Goal: Task Accomplishment & Management: Use online tool/utility

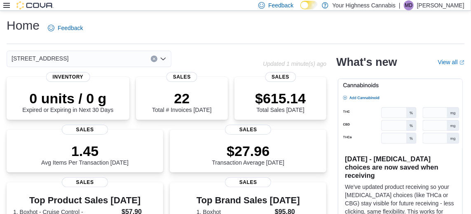
click at [5, 9] on icon at bounding box center [6, 5] width 7 height 7
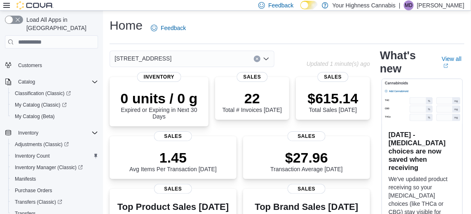
scroll to position [52, 0]
click at [35, 153] on span "Inventory Count" at bounding box center [32, 156] width 35 height 7
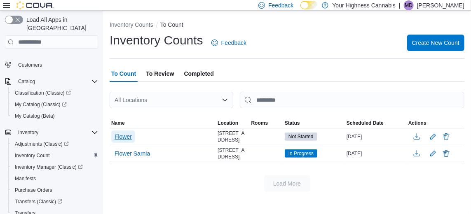
click at [122, 140] on span "Flower" at bounding box center [123, 137] width 17 height 8
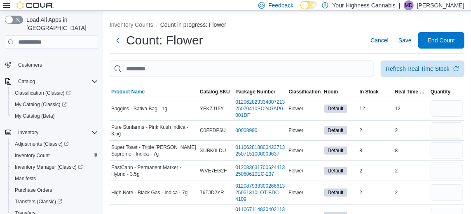
click at [116, 95] on span "Product Name" at bounding box center [127, 92] width 33 height 7
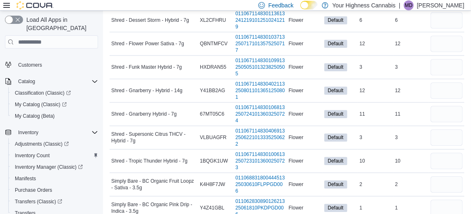
scroll to position [1720, 0]
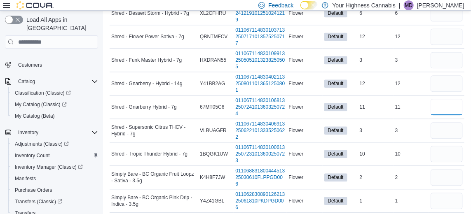
click at [446, 115] on input "number" at bounding box center [447, 107] width 32 height 16
type input "*"
click at [445, 92] on input "number" at bounding box center [447, 83] width 32 height 16
type input "*"
click at [450, 68] on input "number" at bounding box center [447, 60] width 32 height 16
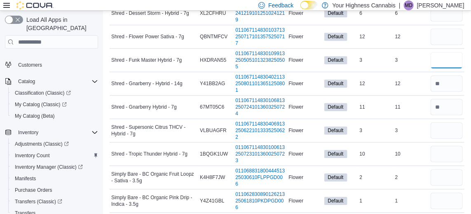
type input "*"
click at [451, 45] on input "number" at bounding box center [447, 36] width 32 height 16
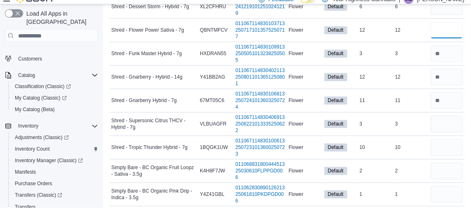
type input "*"
click at [451, 21] on input "number" at bounding box center [447, 13] width 32 height 16
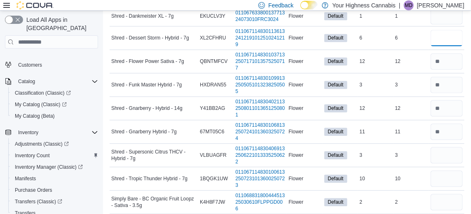
scroll to position [1694, 0]
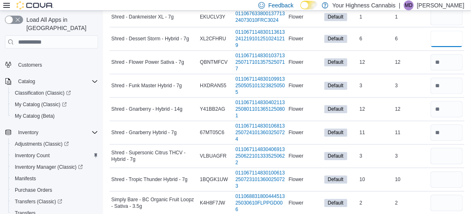
type input "*"
click at [450, 25] on input "number" at bounding box center [447, 17] width 32 height 16
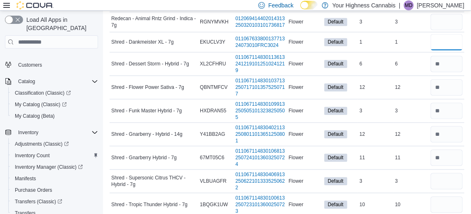
scroll to position [1669, 0]
type input "*"
click at [446, 31] on input "number" at bounding box center [447, 22] width 32 height 16
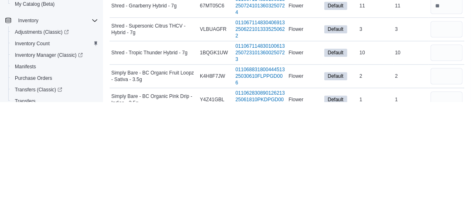
scroll to position [1709, 0]
type input "*"
click at [454, 149] on input "number" at bounding box center [447, 141] width 32 height 16
type input "*"
click at [446, 173] on input "number" at bounding box center [447, 164] width 32 height 16
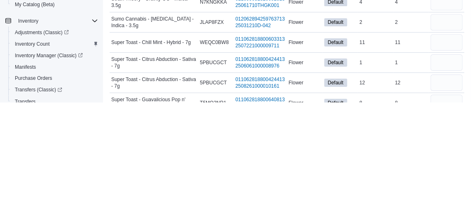
scroll to position [1913, 0]
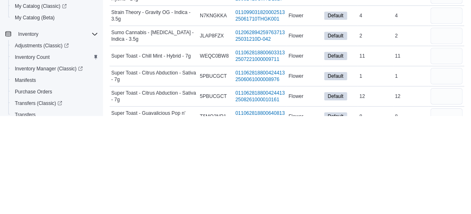
type input "**"
click at [453, 163] on input "number" at bounding box center [447, 154] width 32 height 16
type input "*"
click at [445, 183] on input "number" at bounding box center [447, 175] width 32 height 16
type input "*"
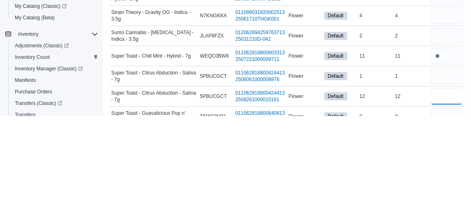
click at [449, 203] on input "number" at bounding box center [447, 195] width 32 height 16
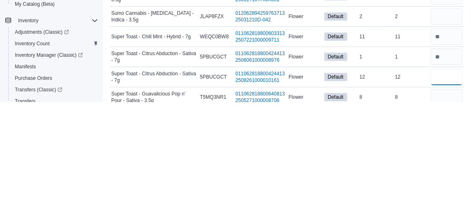
scroll to position [1942, 0]
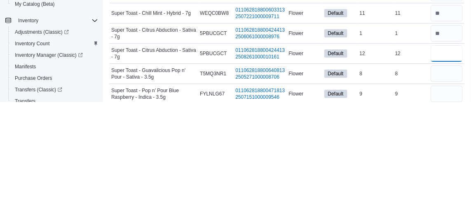
type input "*"
click at [446, 194] on input "number" at bounding box center [447, 186] width 32 height 16
type input "*"
click at [453, 214] on input "number" at bounding box center [447, 206] width 32 height 16
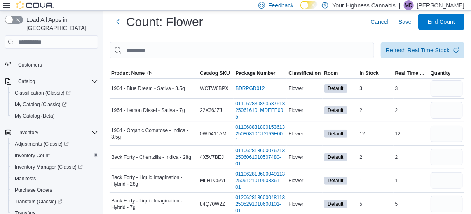
scroll to position [0, 0]
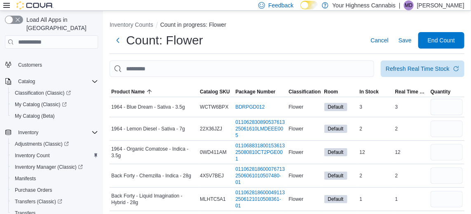
type input "*"
click at [454, 71] on icon "button" at bounding box center [456, 69] width 7 height 7
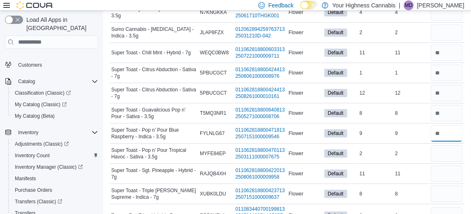
scroll to position [2015, 0]
click at [447, 162] on input "number" at bounding box center [447, 153] width 32 height 16
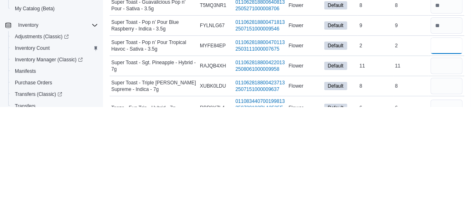
type input "*"
click at [451, 182] on input "number" at bounding box center [447, 173] width 32 height 16
type input "*"
click at [451, 202] on input "number" at bounding box center [447, 194] width 32 height 16
type input "*"
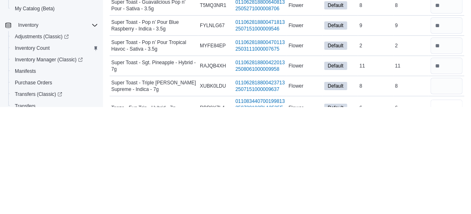
click at [445, 214] on input "number" at bounding box center [447, 215] width 32 height 16
type input "*"
click at [409, 158] on div "2" at bounding box center [411, 153] width 35 height 10
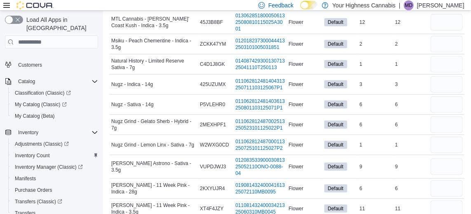
scroll to position [1191, 0]
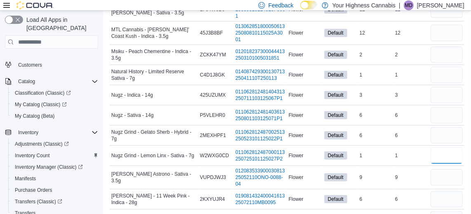
click at [444, 164] on input "number" at bounding box center [447, 156] width 32 height 16
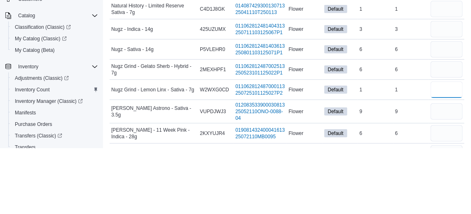
scroll to position [1178, 0]
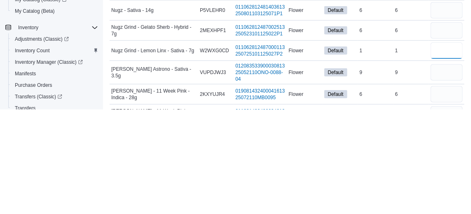
type input "*"
click at [454, 144] on input "number" at bounding box center [447, 135] width 32 height 16
type input "*"
click at [393, 190] on td "In Stock 9" at bounding box center [375, 178] width 35 height 24
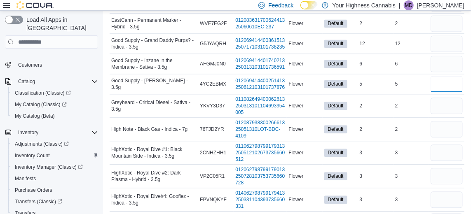
click at [454, 92] on input "number" at bounding box center [447, 84] width 32 height 16
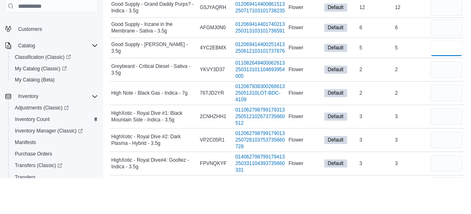
scroll to position [598, 0]
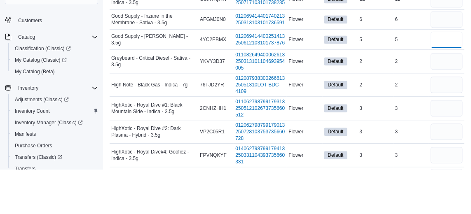
type input "*"
click at [446, 72] on input "number" at bounding box center [447, 64] width 32 height 16
type input "*"
click at [452, 52] on input "number" at bounding box center [447, 43] width 32 height 16
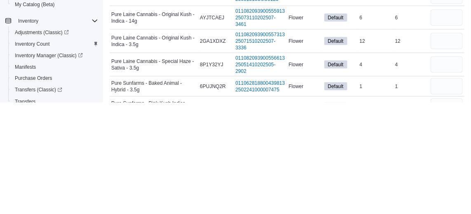
scroll to position [1441, 0]
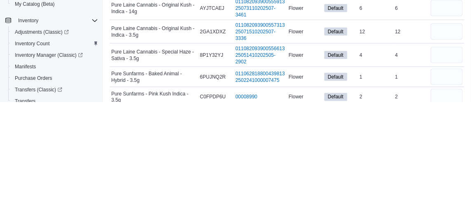
type input "*"
click at [451, 129] on input "number" at bounding box center [447, 120] width 32 height 16
type input "*"
click at [448, 152] on input "number" at bounding box center [447, 144] width 32 height 16
type input "*"
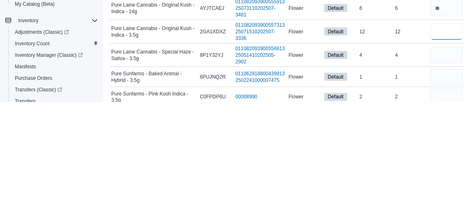
type input "**"
click at [419, 172] on div "4" at bounding box center [411, 167] width 35 height 10
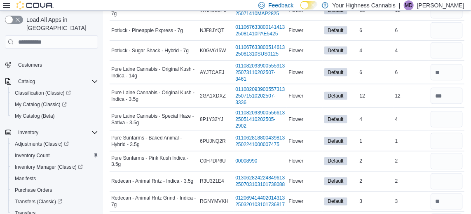
scroll to position [1489, 0]
click at [445, 169] on input "number" at bounding box center [447, 161] width 32 height 16
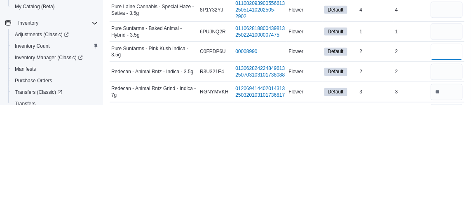
scroll to position [1506, 0]
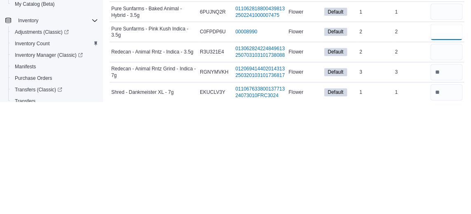
type input "*"
click at [449, 132] on input "number" at bounding box center [447, 124] width 32 height 16
type input "*"
click at [412, 175] on td "Real Time Stock 2" at bounding box center [411, 165] width 35 height 20
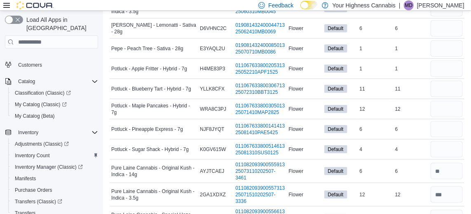
scroll to position [1387, 0]
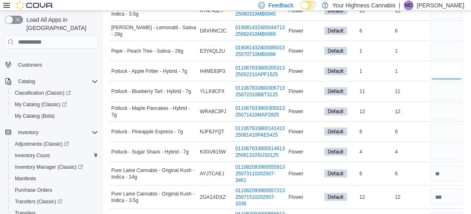
click at [449, 80] on input "number" at bounding box center [447, 71] width 32 height 16
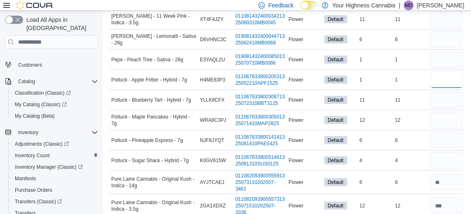
type input "*"
click at [448, 108] on input "number" at bounding box center [447, 100] width 32 height 16
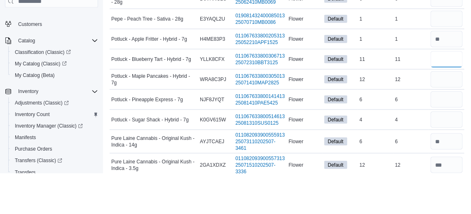
type input "*"
click at [448, 129] on input "number" at bounding box center [447, 120] width 32 height 16
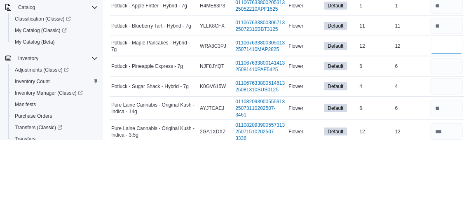
type input "*"
click at [454, 149] on input "number" at bounding box center [447, 140] width 32 height 16
type input "*"
click at [447, 169] on input "number" at bounding box center [447, 161] width 32 height 16
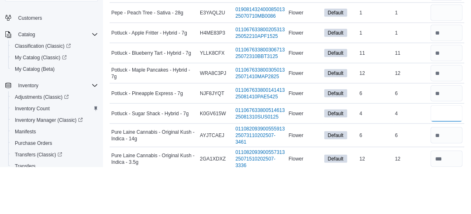
type input "*"
click at [436, 68] on input "number" at bounding box center [447, 60] width 32 height 16
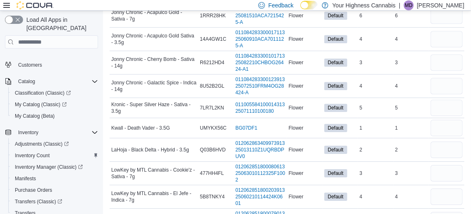
scroll to position [845, 0]
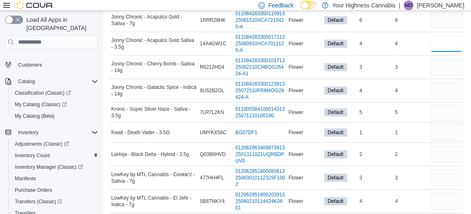
click at [454, 52] on input "number" at bounding box center [447, 43] width 32 height 16
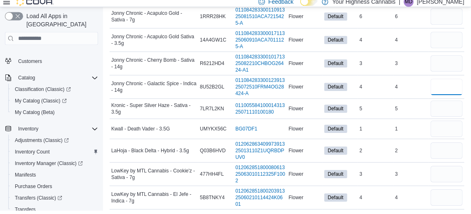
click at [447, 99] on input "number" at bounding box center [447, 90] width 32 height 16
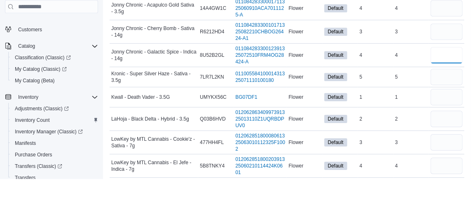
type input "*"
click at [452, 141] on input "number" at bounding box center [447, 133] width 32 height 16
type input "*"
click at [449, 163] on input "number" at bounding box center [447, 154] width 32 height 16
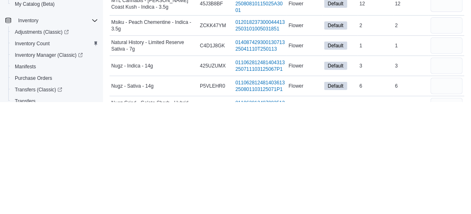
scroll to position [1096, 0]
type input "*"
click at [451, 186] on input "number" at bounding box center [447, 177] width 32 height 16
type input "*"
click at [447, 206] on input "number" at bounding box center [447, 197] width 32 height 16
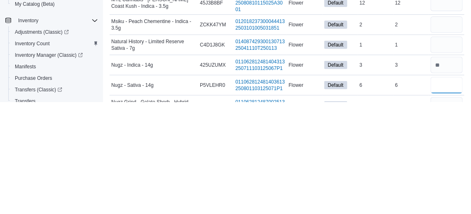
type input "*"
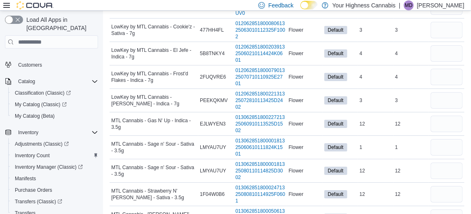
scroll to position [993, 0]
click at [449, 62] on input "number" at bounding box center [447, 53] width 32 height 16
type input "*"
click at [450, 38] on input "number" at bounding box center [447, 30] width 32 height 16
type input "*"
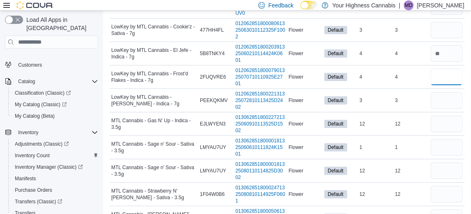
click at [448, 85] on input "number" at bounding box center [447, 77] width 32 height 16
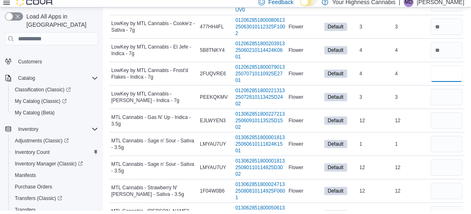
type input "*"
click at [451, 109] on input "number" at bounding box center [447, 100] width 32 height 16
type input "*"
click at [403, 106] on td "Real Time Stock 3" at bounding box center [411, 101] width 35 height 24
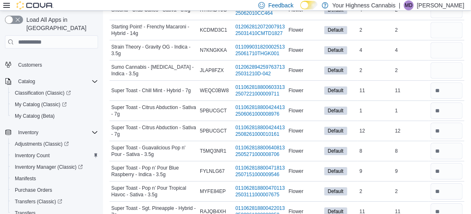
scroll to position [2243, 0]
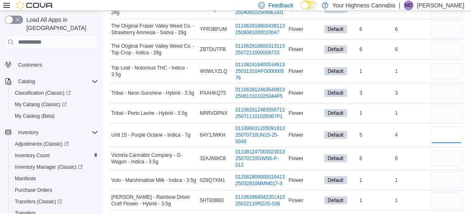
click at [451, 144] on input "number" at bounding box center [447, 135] width 32 height 16
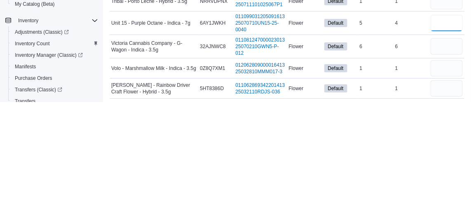
type input "*"
click at [451, 209] on input "number" at bounding box center [447, 201] width 32 height 16
type input "*"
click at [449, 122] on input "number" at bounding box center [447, 113] width 32 height 16
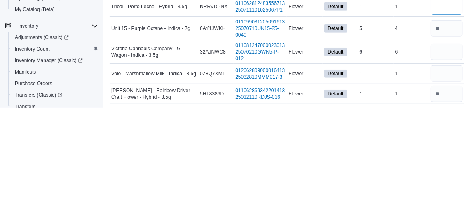
type input "*"
click at [450, 101] on input "number" at bounding box center [447, 93] width 32 height 16
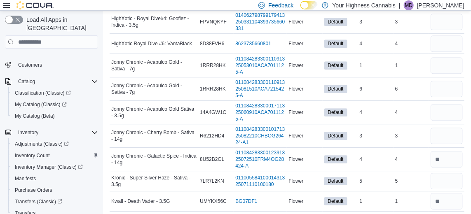
scroll to position [776, 0]
type input "*"
click at [454, 52] on input "number" at bounding box center [447, 43] width 32 height 16
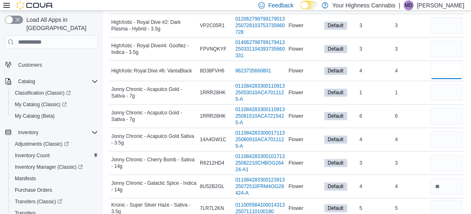
scroll to position [744, 0]
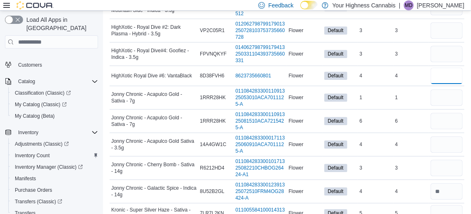
type input "*"
click at [449, 62] on input "number" at bounding box center [447, 54] width 32 height 16
type input "*"
click at [449, 39] on input "number" at bounding box center [447, 30] width 32 height 16
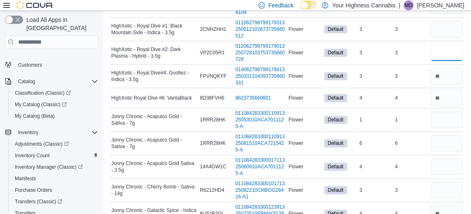
scroll to position [712, 0]
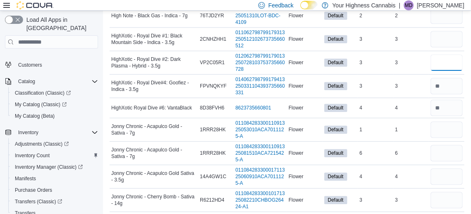
type input "*"
click at [448, 47] on input "number" at bounding box center [447, 39] width 32 height 16
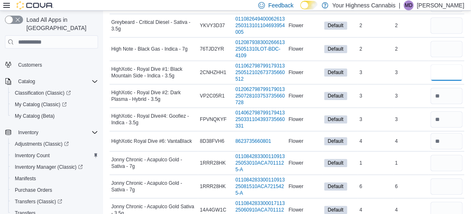
scroll to position [678, 0]
type input "*"
click at [449, 58] on input "number" at bounding box center [447, 49] width 32 height 16
type input "*"
click at [449, 34] on input "number" at bounding box center [447, 26] width 32 height 16
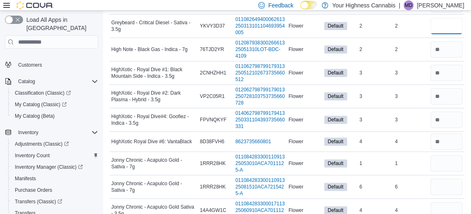
type input "*"
click at [388, 61] on td "In Stock 2" at bounding box center [375, 50] width 35 height 24
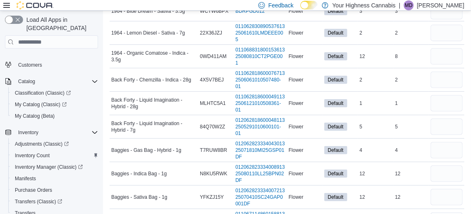
scroll to position [0, 0]
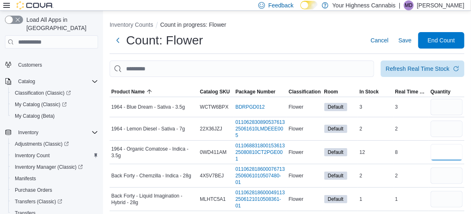
click at [447, 151] on input "number" at bounding box center [447, 152] width 32 height 16
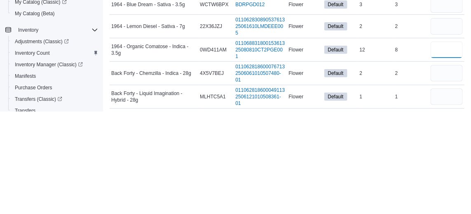
type input "*"
click at [419, 186] on td "Real Time Stock 2" at bounding box center [411, 177] width 35 height 24
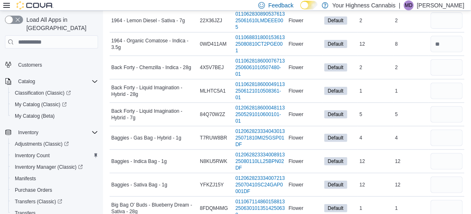
scroll to position [111, 0]
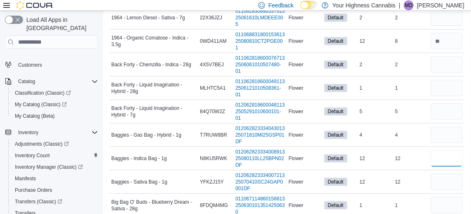
click at [449, 162] on input "number" at bounding box center [447, 159] width 32 height 16
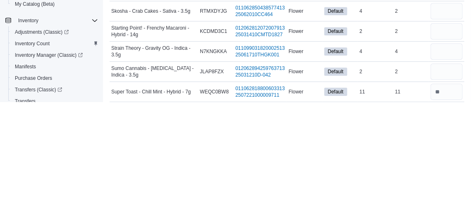
scroll to position [1868, 0]
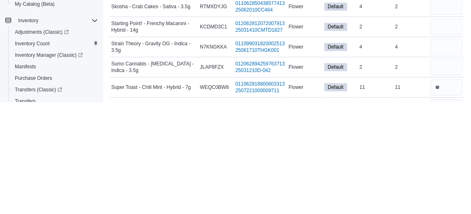
type input "*"
click at [450, 167] on input "number" at bounding box center [447, 159] width 32 height 16
type input "*"
click at [449, 188] on input "number" at bounding box center [447, 179] width 32 height 16
type input "*"
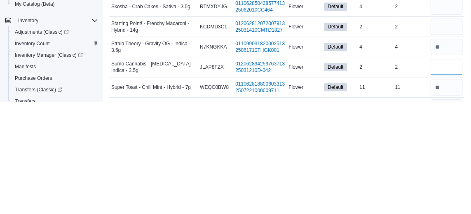
type input "*"
click at [449, 147] on input "number" at bounding box center [447, 139] width 32 height 16
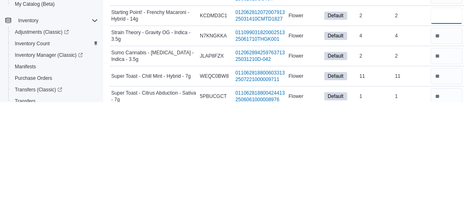
type input "*"
click at [449, 116] on input "number" at bounding box center [447, 107] width 32 height 16
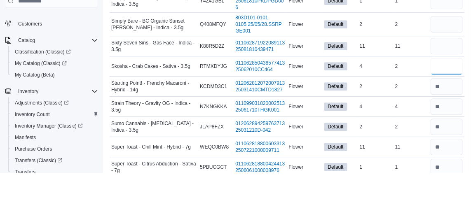
type input "*"
click at [447, 74] on input "number" at bounding box center [447, 65] width 32 height 16
type input "*"
click at [447, 50] on input "number" at bounding box center [447, 42] width 32 height 16
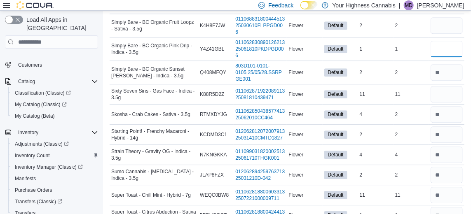
scroll to position [1872, 0]
type input "*"
click at [445, 34] on input "number" at bounding box center [447, 25] width 32 height 16
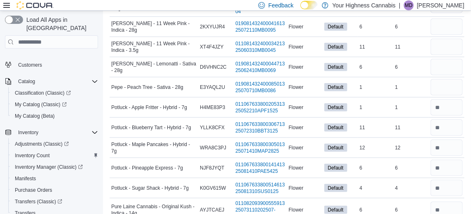
scroll to position [1351, 0]
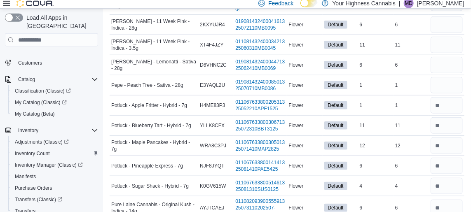
type input "*"
click at [451, 55] on input "number" at bounding box center [447, 47] width 32 height 16
type input "*"
click at [421, 32] on div "6" at bounding box center [411, 27] width 35 height 10
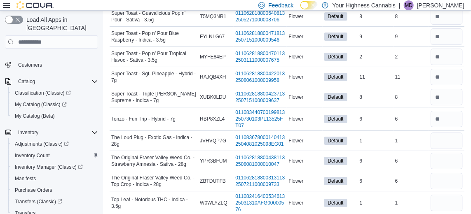
scroll to position [2243, 0]
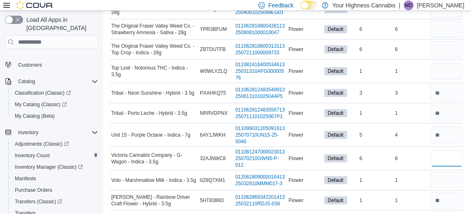
click at [445, 167] on input "number" at bounding box center [447, 159] width 32 height 16
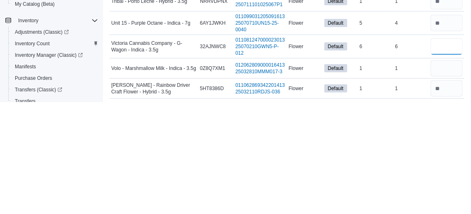
type input "*"
click at [446, 189] on input "number" at bounding box center [447, 180] width 32 height 16
type input "*"
click at [408, 164] on div "6" at bounding box center [411, 159] width 35 height 10
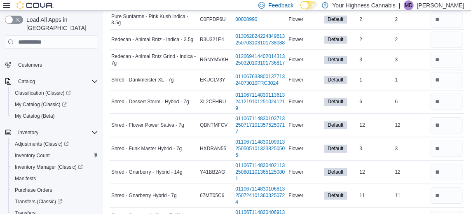
scroll to position [1626, 0]
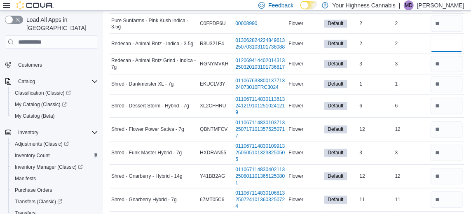
click at [451, 52] on input "number" at bounding box center [447, 44] width 32 height 16
type input "*"
click at [414, 34] on td "Real Time Stock 2" at bounding box center [411, 24] width 35 height 20
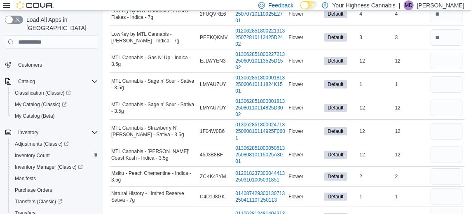
scroll to position [1054, 0]
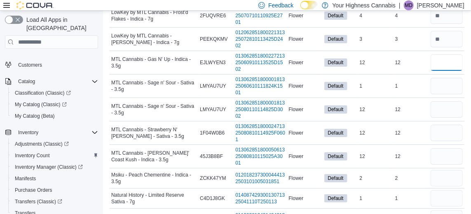
click at [452, 71] on input "number" at bounding box center [447, 62] width 32 height 16
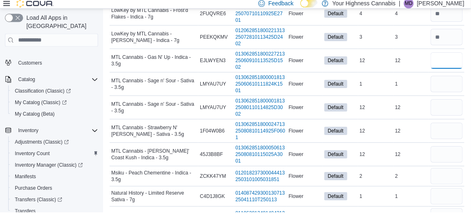
type input "**"
click at [447, 94] on input "number" at bounding box center [447, 86] width 32 height 16
type input "*"
click at [452, 118] on input "number" at bounding box center [447, 109] width 32 height 16
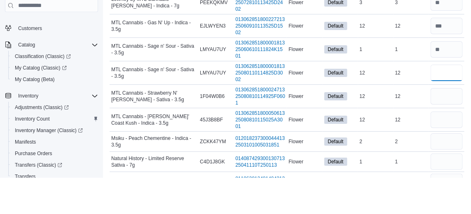
type input "**"
click at [452, 141] on input "number" at bounding box center [447, 133] width 32 height 16
type input "*"
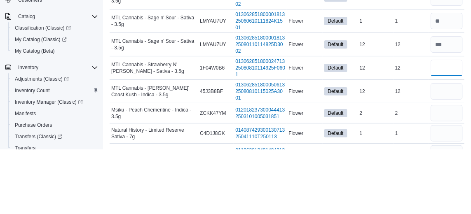
type input "**"
click at [449, 165] on input "number" at bounding box center [447, 156] width 32 height 16
type input "**"
click at [443, 187] on input "number" at bounding box center [447, 178] width 32 height 16
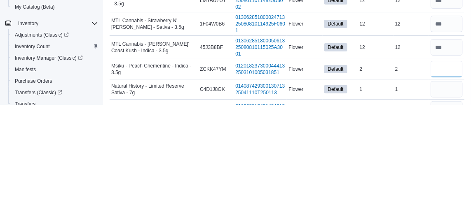
type input "*"
click at [448, 207] on input "number" at bounding box center [447, 199] width 32 height 16
type input "*"
click at [394, 184] on div "2" at bounding box center [411, 179] width 35 height 10
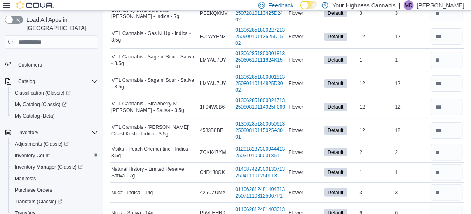
scroll to position [1082, 0]
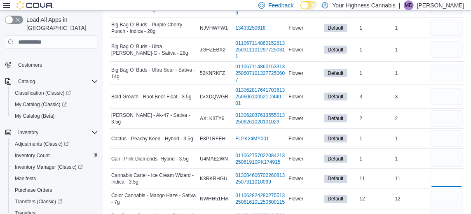
click at [447, 175] on input "number" at bounding box center [447, 179] width 32 height 16
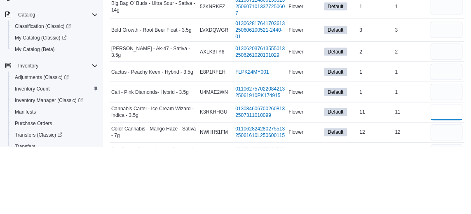
scroll to position [381, 0]
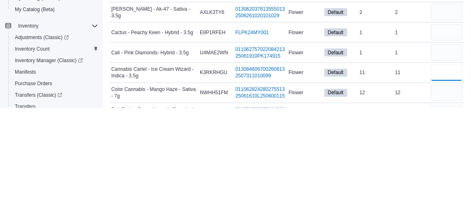
type input "*"
click at [450, 200] on input "number" at bounding box center [447, 199] width 32 height 16
type input "**"
click at [448, 160] on input "number" at bounding box center [447, 159] width 32 height 16
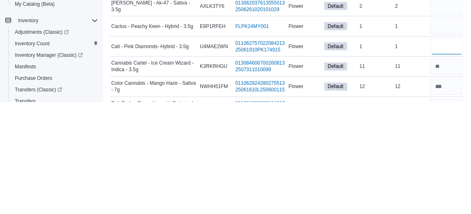
type input "*"
click at [452, 139] on input "number" at bounding box center [447, 138] width 32 height 16
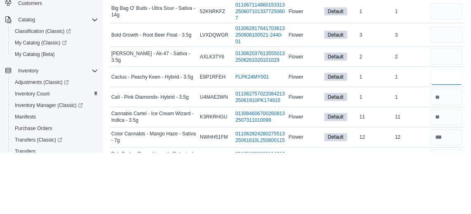
type input "*"
click at [447, 116] on input "number" at bounding box center [447, 118] width 32 height 16
click at [451, 120] on input "number" at bounding box center [447, 118] width 32 height 16
type input "*"
click at [451, 95] on input "number" at bounding box center [447, 96] width 32 height 16
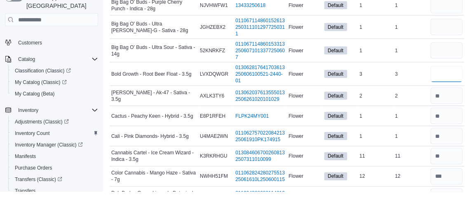
type input "*"
click at [412, 55] on td "Real Time Stock 1" at bounding box center [411, 50] width 35 height 24
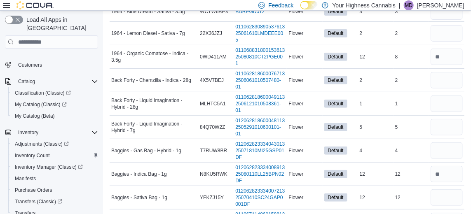
scroll to position [95, 0]
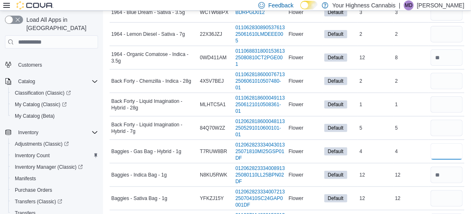
click at [441, 154] on input "number" at bounding box center [447, 152] width 32 height 16
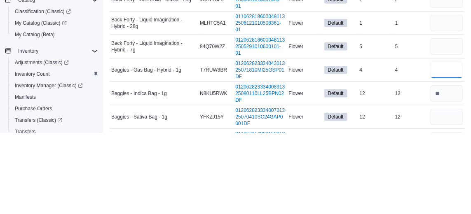
type input "*"
click at [449, 135] on input "number" at bounding box center [447, 128] width 32 height 16
type input "*"
click at [398, 186] on td "Real Time Stock 12" at bounding box center [411, 176] width 35 height 24
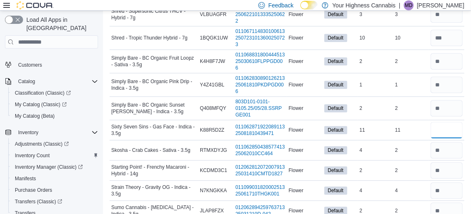
click at [447, 139] on input "number" at bounding box center [447, 130] width 32 height 16
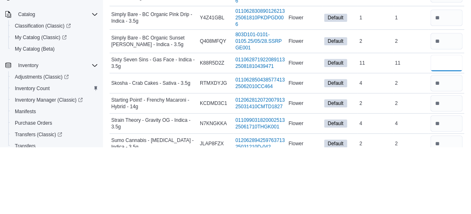
scroll to position [1836, 0]
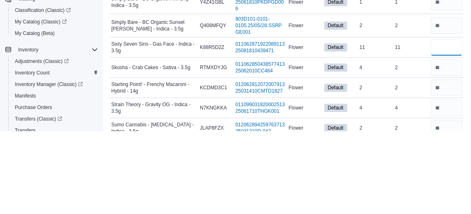
type input "*"
click at [398, 161] on td "Real Time Stock 2" at bounding box center [411, 151] width 35 height 20
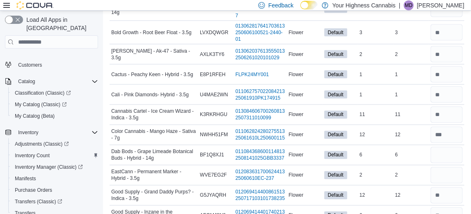
scroll to position [450, 0]
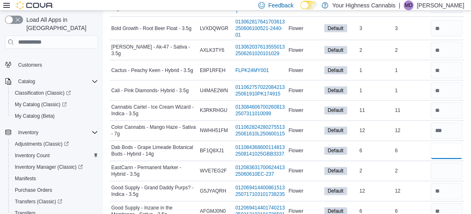
click at [446, 155] on input "number" at bounding box center [447, 151] width 32 height 16
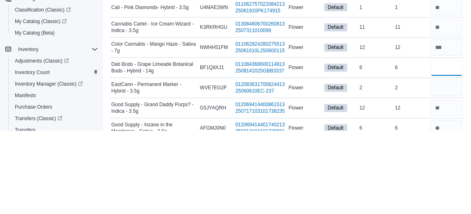
type input "*"
click at [445, 177] on input "number" at bounding box center [447, 171] width 32 height 16
type input "*"
click at [395, 162] on td "Real Time Stock 6" at bounding box center [411, 151] width 35 height 20
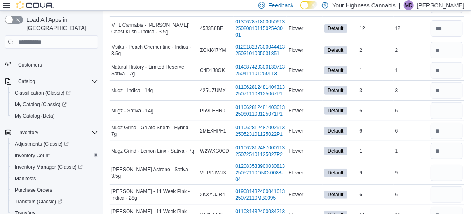
scroll to position [1183, 0]
click at [448, 119] on input "number" at bounding box center [447, 111] width 32 height 16
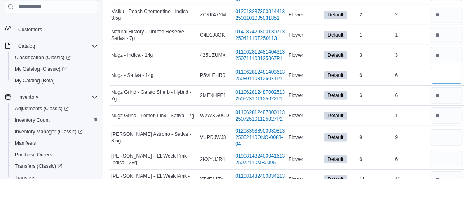
type input "*"
click at [409, 94] on td "Real Time Stock 3" at bounding box center [411, 91] width 35 height 20
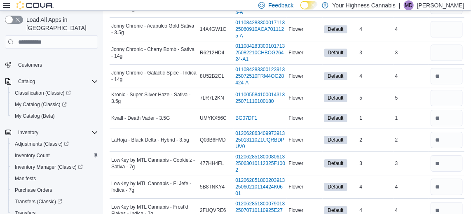
scroll to position [859, 0]
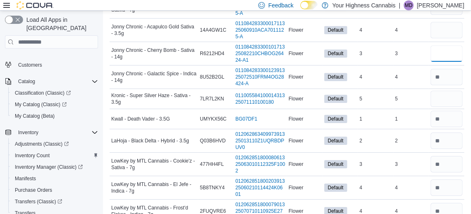
click at [448, 62] on input "number" at bounding box center [447, 53] width 32 height 16
type input "*"
click at [448, 38] on input "number" at bounding box center [447, 30] width 32 height 16
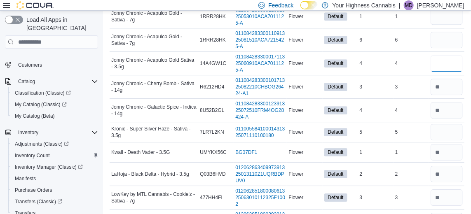
scroll to position [824, 0]
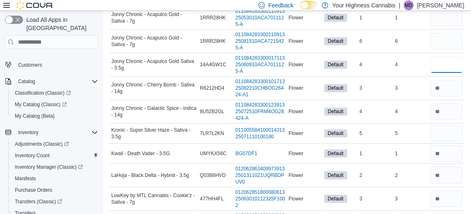
type input "*"
click at [448, 49] on input "number" at bounding box center [447, 41] width 32 height 16
type input "*"
click at [450, 26] on input "number" at bounding box center [447, 17] width 32 height 16
type input "*"
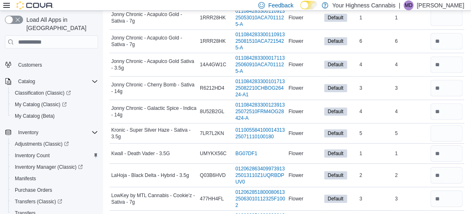
click at [399, 53] on td "Real Time Stock 6" at bounding box center [411, 42] width 35 height 24
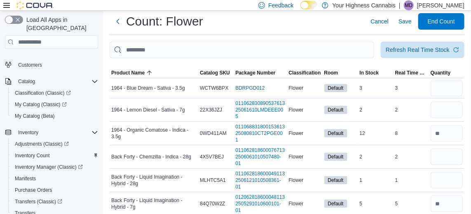
scroll to position [0, 0]
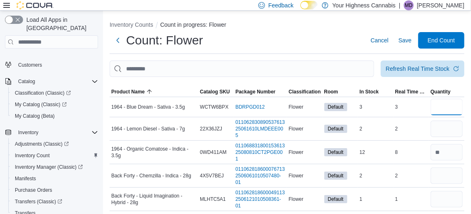
click at [454, 108] on input "number" at bounding box center [447, 107] width 32 height 16
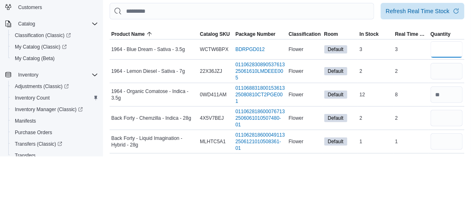
type input "*"
click at [450, 132] on input "number" at bounding box center [447, 129] width 32 height 16
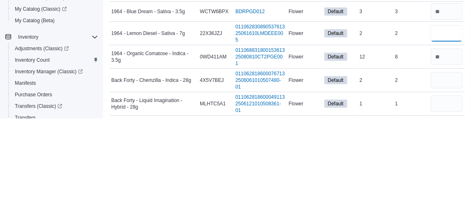
type input "*"
click at [449, 200] on input "number" at bounding box center [447, 199] width 32 height 16
type input "*"
click at [408, 181] on div "2" at bounding box center [411, 176] width 35 height 10
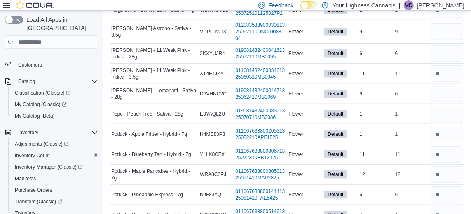
scroll to position [1323, 0]
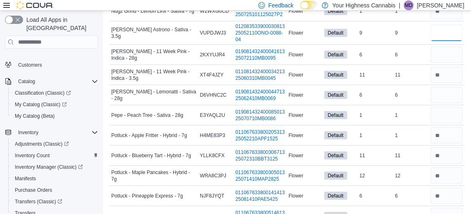
click at [452, 41] on input "number" at bounding box center [447, 33] width 32 height 16
type input "*"
click at [403, 45] on td "Real Time Stock 9" at bounding box center [411, 33] width 35 height 24
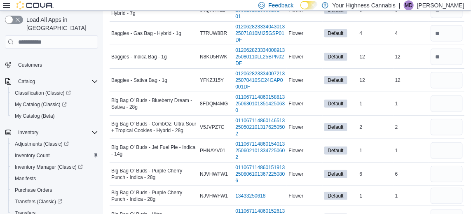
scroll to position [212, 0]
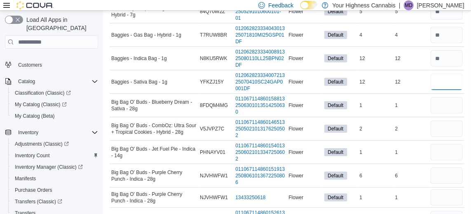
click at [449, 84] on input "number" at bounding box center [447, 82] width 32 height 16
type input "*"
click at [416, 55] on div "12" at bounding box center [411, 59] width 35 height 10
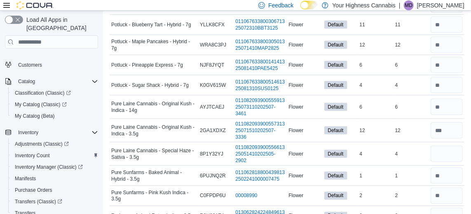
scroll to position [1410, 0]
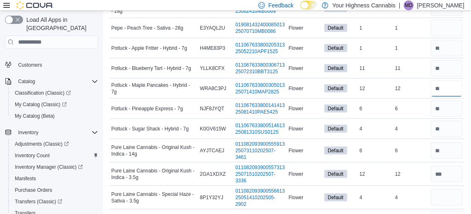
click at [452, 97] on input "number" at bounding box center [447, 88] width 32 height 16
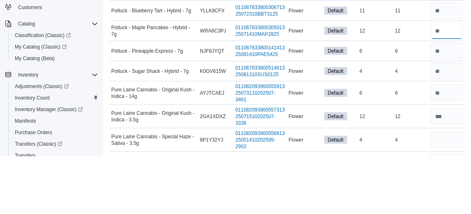
type input "**"
click at [392, 114] on div "6" at bounding box center [375, 109] width 35 height 10
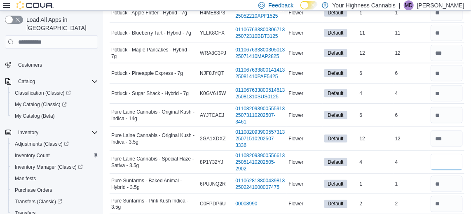
click at [440, 171] on input "number" at bounding box center [447, 162] width 32 height 16
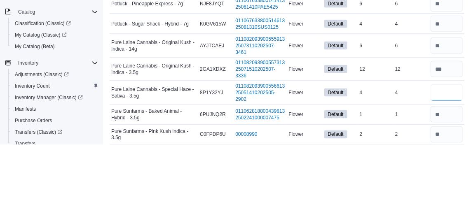
scroll to position [1446, 0]
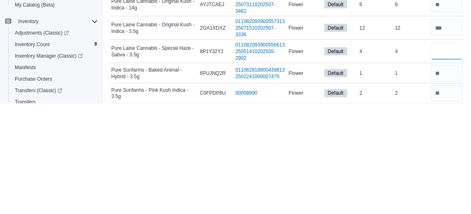
type input "*"
click at [405, 195] on td "Real Time Stock 1" at bounding box center [411, 184] width 35 height 20
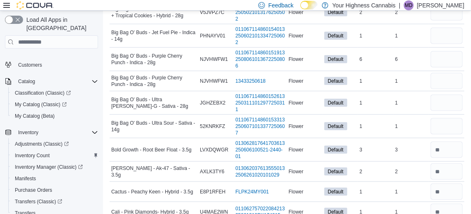
scroll to position [310, 0]
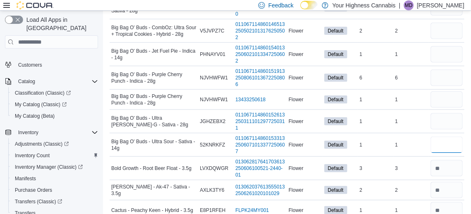
click at [451, 146] on input "number" at bounding box center [447, 145] width 32 height 16
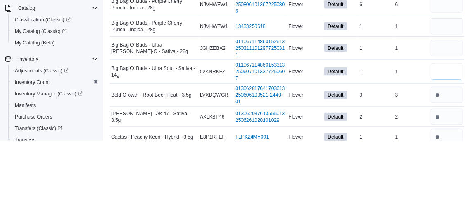
type input "*"
click at [395, 176] on td "Real Time Stock 3" at bounding box center [411, 169] width 35 height 24
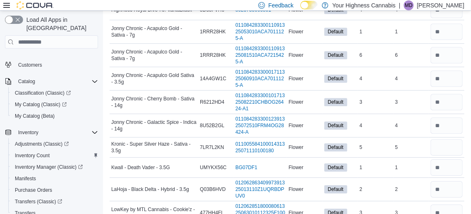
scroll to position [817, 0]
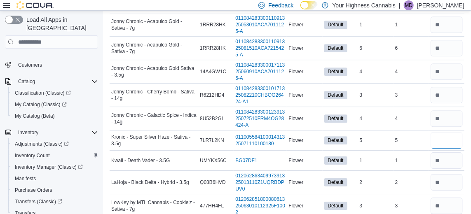
click at [446, 149] on input "number" at bounding box center [447, 140] width 32 height 16
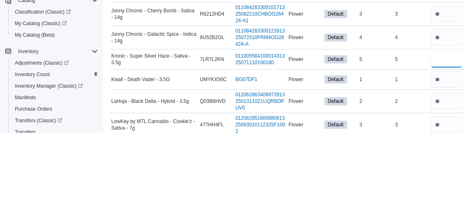
type input "*"
click at [388, 182] on td "In Stock 2" at bounding box center [375, 183] width 35 height 24
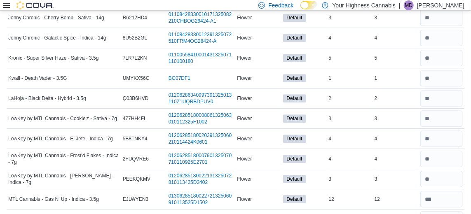
scroll to position [1337, 0]
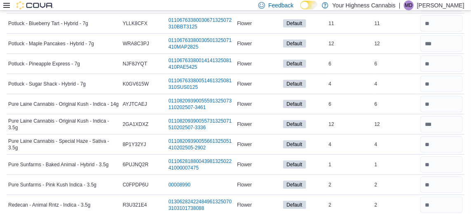
click at [397, 155] on td "Real Time Stock 1" at bounding box center [396, 165] width 46 height 20
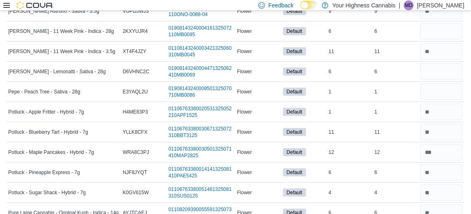
scroll to position [1217, 0]
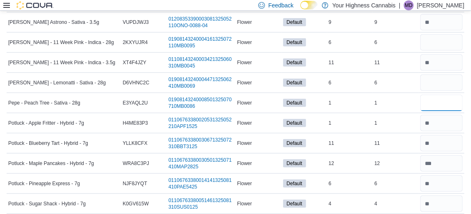
click at [442, 96] on input "number" at bounding box center [442, 103] width 42 height 16
type input "*"
click at [449, 75] on input "number" at bounding box center [442, 83] width 42 height 16
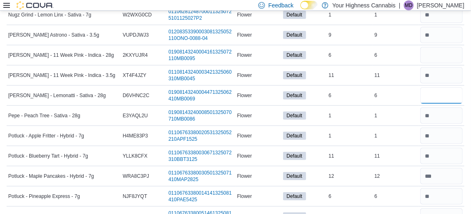
scroll to position [1181, 0]
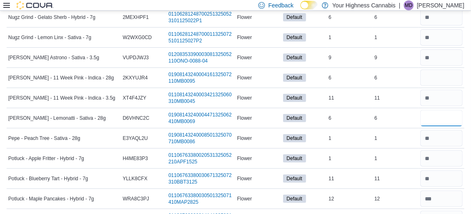
type input "*"
click at [448, 70] on input "number" at bounding box center [442, 78] width 42 height 16
type input "*"
click at [378, 73] on div "6" at bounding box center [396, 78] width 46 height 10
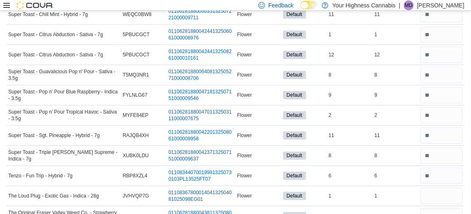
scroll to position [1918, 0]
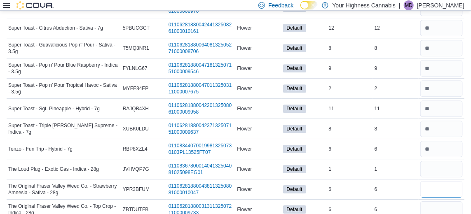
click at [437, 181] on input "number" at bounding box center [442, 189] width 42 height 16
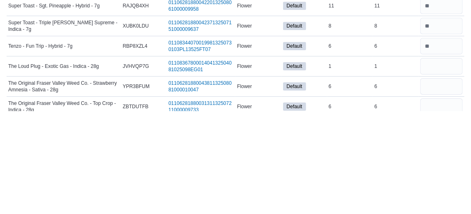
click at [447, 180] on div "*" at bounding box center [442, 190] width 46 height 20
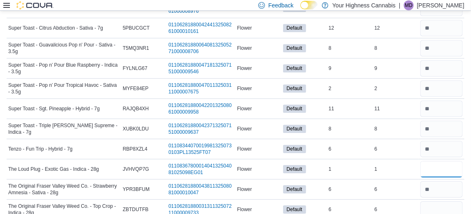
click at [436, 161] on input "number" at bounding box center [442, 169] width 42 height 16
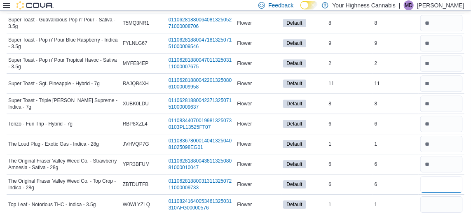
click at [437, 177] on input "number" at bounding box center [442, 185] width 42 height 16
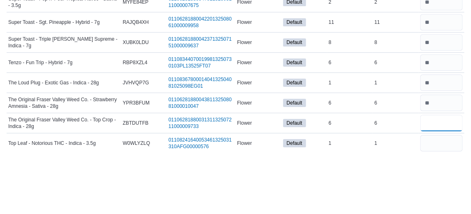
scroll to position [1943, 0]
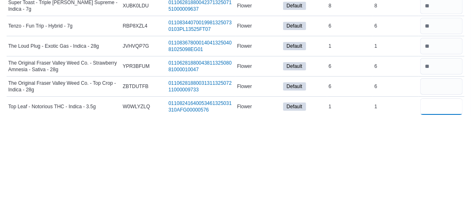
click at [443, 197] on input "number" at bounding box center [442, 205] width 42 height 16
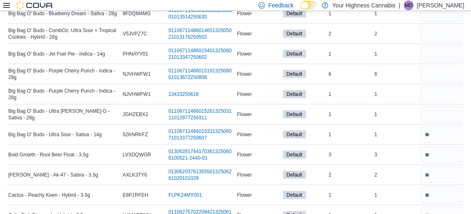
scroll to position [275, 0]
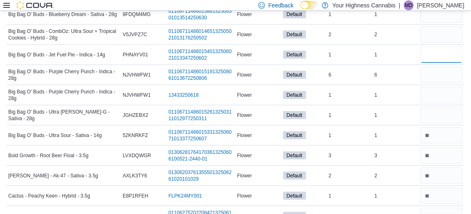
click at [446, 56] on input "number" at bounding box center [442, 55] width 42 height 16
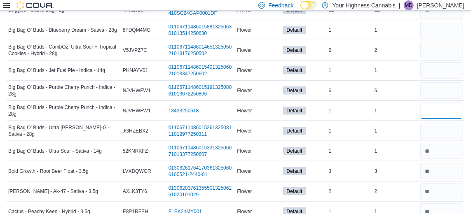
click at [438, 109] on input "number" at bounding box center [442, 111] width 42 height 16
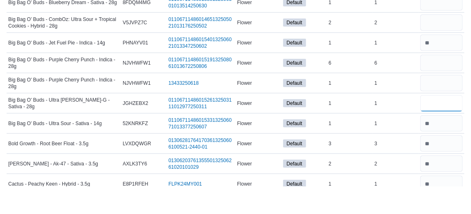
click at [440, 133] on input "number" at bounding box center [442, 131] width 42 height 16
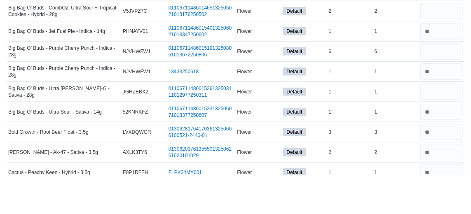
click at [413, 97] on td "Real Time Stock 6" at bounding box center [396, 91] width 46 height 20
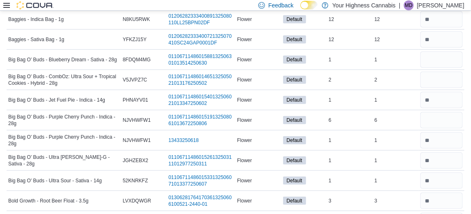
scroll to position [229, 0]
click at [440, 78] on input "number" at bounding box center [442, 80] width 42 height 16
click at [446, 63] on input "number" at bounding box center [442, 60] width 42 height 16
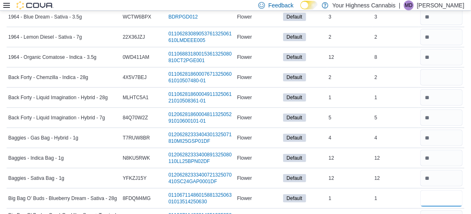
scroll to position [89, 0]
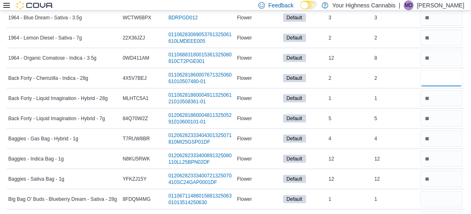
click at [445, 80] on input "number" at bounding box center [442, 78] width 42 height 16
click at [387, 48] on td "Real Time Stock 2" at bounding box center [396, 38] width 46 height 20
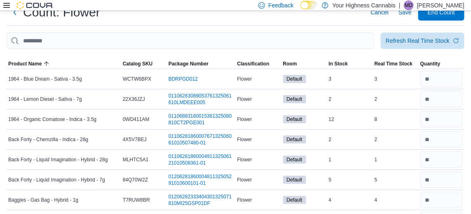
scroll to position [0, 0]
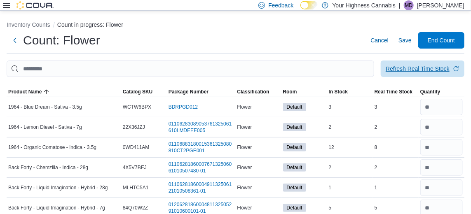
click at [444, 73] on div "Refresh Real Time Stock" at bounding box center [418, 69] width 64 height 8
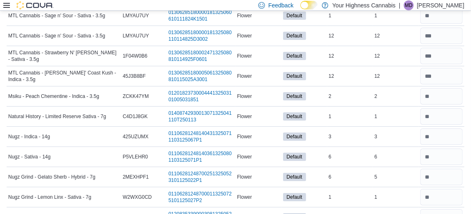
scroll to position [1028, 0]
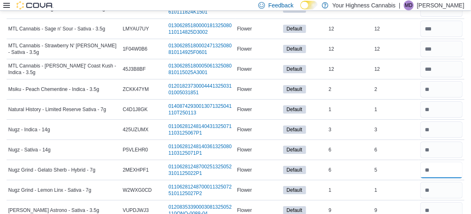
click at [442, 162] on input "number" at bounding box center [442, 170] width 42 height 16
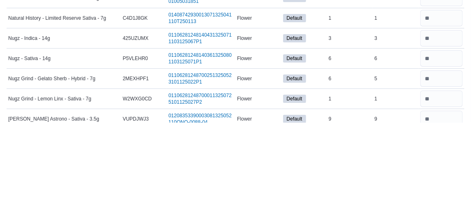
click at [406, 145] on div "6" at bounding box center [396, 150] width 46 height 10
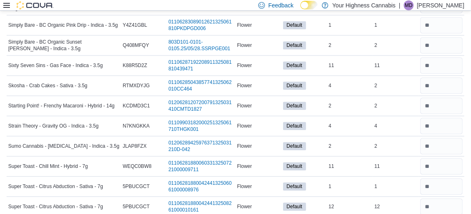
scroll to position [1741, 0]
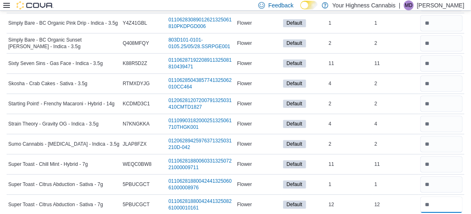
click at [442, 197] on input "number" at bounding box center [442, 205] width 42 height 16
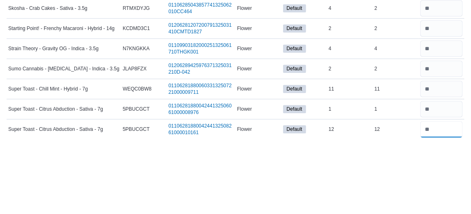
scroll to position [1749, 0]
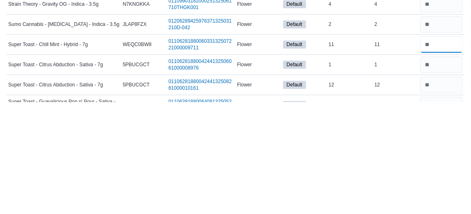
click at [444, 148] on input "number" at bounding box center [442, 156] width 42 height 16
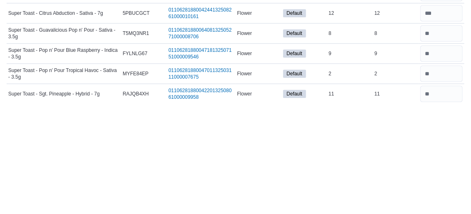
scroll to position [1821, 0]
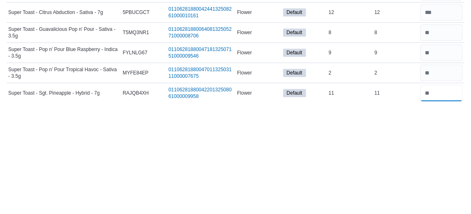
click at [442, 197] on input "number" at bounding box center [442, 205] width 42 height 16
click at [402, 180] on div "2" at bounding box center [396, 185] width 46 height 10
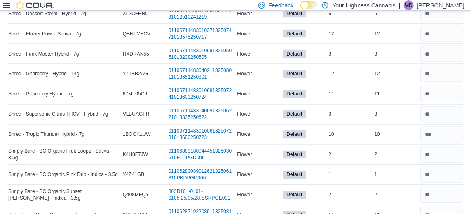
scroll to position [1588, 0]
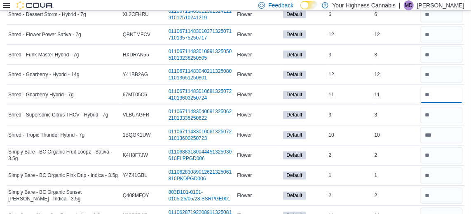
click at [443, 87] on input "number" at bounding box center [442, 95] width 42 height 16
click at [429, 67] on input "number" at bounding box center [442, 75] width 42 height 16
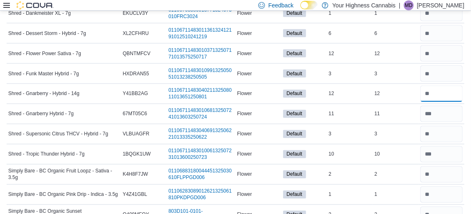
scroll to position [1568, 0]
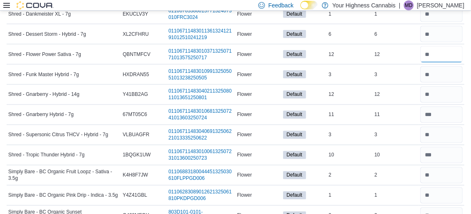
click at [441, 46] on input "number" at bounding box center [442, 54] width 42 height 16
click at [383, 71] on td "Real Time Stock 3" at bounding box center [396, 75] width 46 height 20
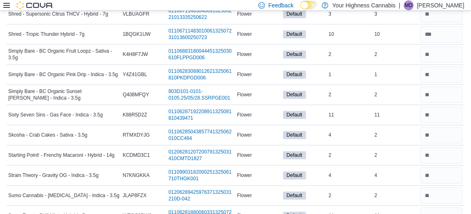
scroll to position [1691, 0]
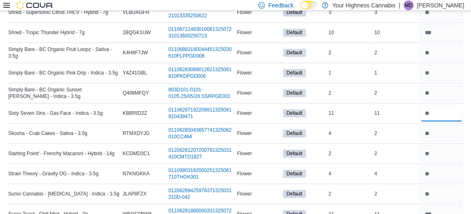
click at [441, 105] on input "number" at bounding box center [442, 113] width 42 height 16
click at [404, 63] on td "Real Time Stock 1" at bounding box center [396, 73] width 46 height 20
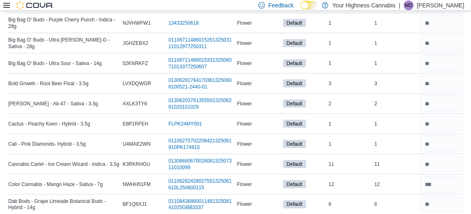
scroll to position [347, 0]
click at [445, 163] on input "number" at bounding box center [442, 164] width 42 height 16
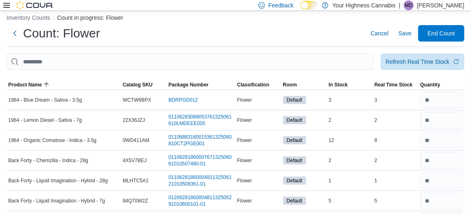
scroll to position [0, 0]
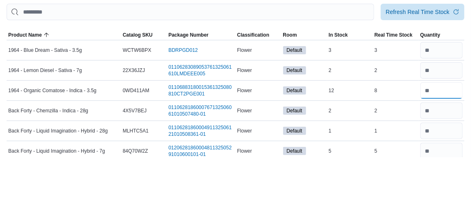
click at [445, 152] on input "number" at bounding box center [442, 147] width 42 height 16
click at [400, 129] on div "2" at bounding box center [396, 127] width 46 height 10
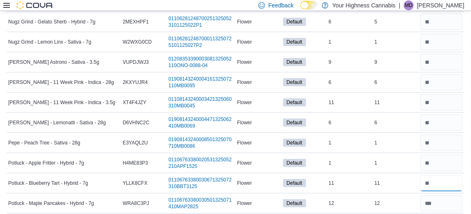
click at [450, 175] on input "number" at bounding box center [442, 183] width 42 height 16
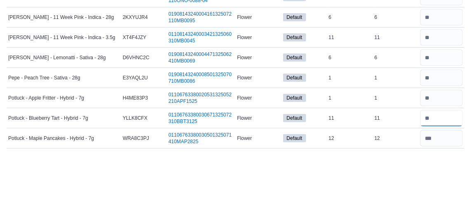
scroll to position [1177, 0]
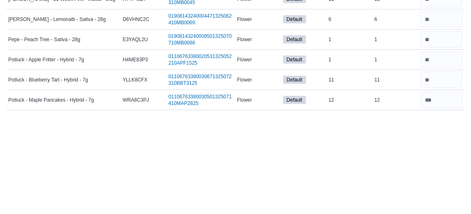
click at [352, 174] on td "In Stock 11" at bounding box center [350, 184] width 46 height 20
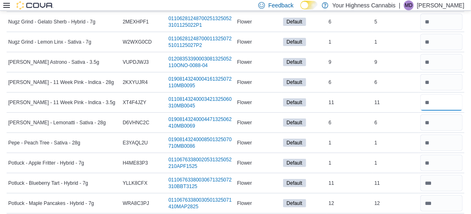
click at [441, 96] on input "number" at bounding box center [442, 102] width 42 height 16
click at [446, 117] on input "number" at bounding box center [442, 123] width 42 height 16
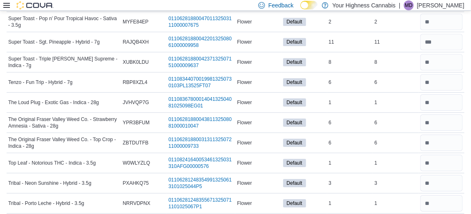
scroll to position [1989, 0]
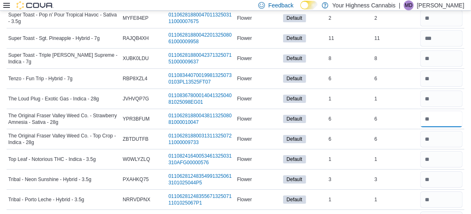
click at [449, 111] on input "number" at bounding box center [442, 119] width 42 height 16
click at [383, 94] on div "1" at bounding box center [396, 99] width 46 height 10
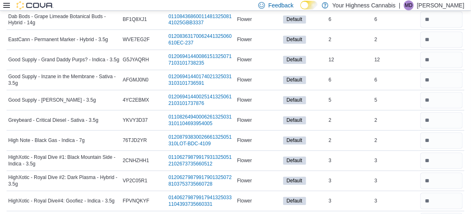
scroll to position [531, 0]
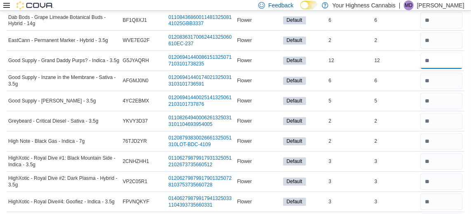
click at [450, 59] on input "number" at bounding box center [442, 61] width 42 height 16
click at [384, 60] on div "12" at bounding box center [396, 61] width 46 height 10
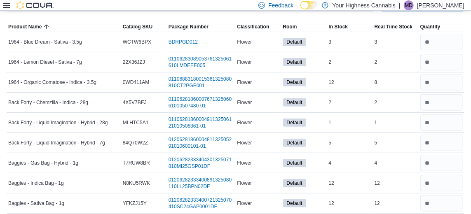
scroll to position [83, 0]
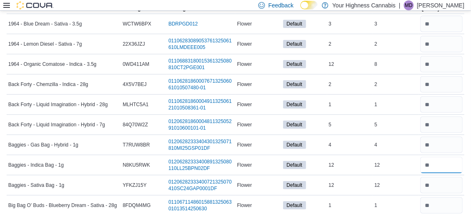
click at [445, 165] on input "number" at bounding box center [442, 165] width 42 height 16
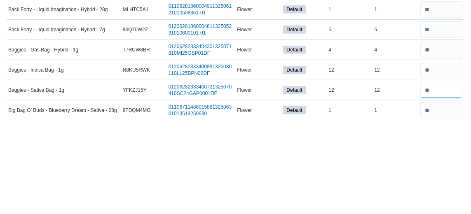
click at [446, 184] on input "number" at bounding box center [442, 185] width 42 height 16
click at [457, 189] on input "number" at bounding box center [442, 185] width 42 height 16
click at [391, 136] on td "Real Time Stock 4" at bounding box center [396, 145] width 46 height 20
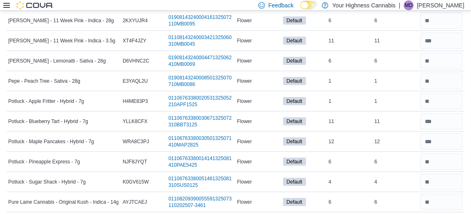
scroll to position [1233, 0]
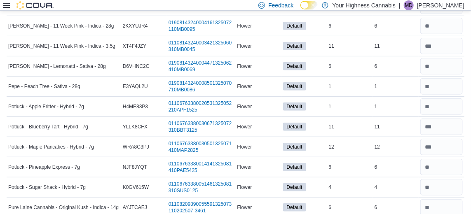
click at [380, 82] on div "1" at bounding box center [396, 87] width 46 height 10
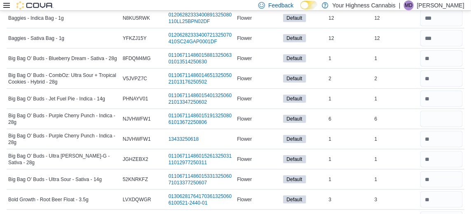
scroll to position [236, 0]
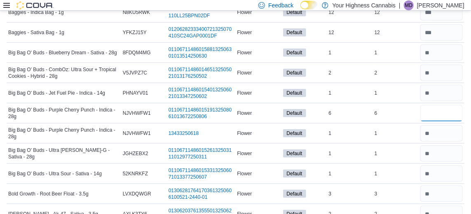
click at [448, 114] on input "number" at bounding box center [442, 113] width 42 height 16
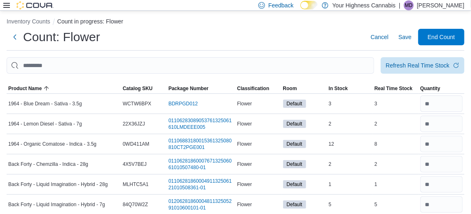
scroll to position [0, 0]
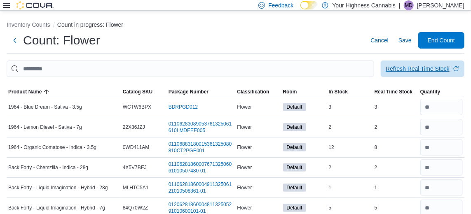
click at [445, 69] on div "Refresh Real Time Stock" at bounding box center [418, 69] width 64 height 8
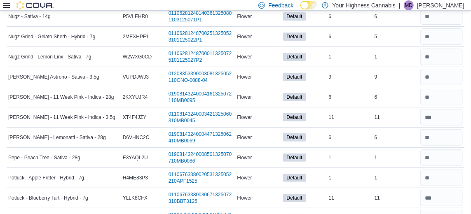
scroll to position [1166, 0]
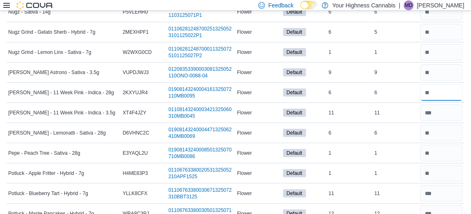
click at [446, 87] on input "number" at bounding box center [442, 93] width 42 height 16
click at [398, 108] on div "11" at bounding box center [396, 113] width 46 height 10
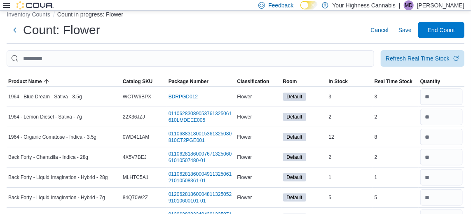
scroll to position [0, 0]
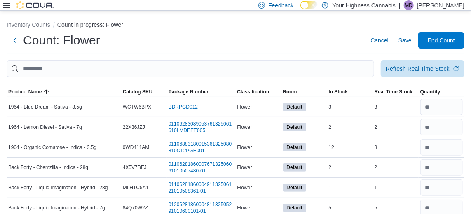
click at [454, 45] on span "End Count" at bounding box center [441, 40] width 27 height 8
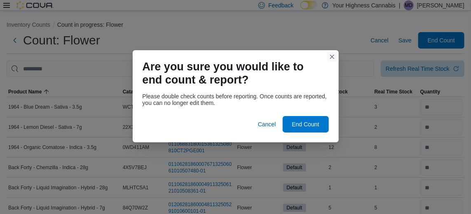
click at [334, 54] on button "Closes this modal window" at bounding box center [332, 57] width 10 height 10
click at [334, 63] on input "This is a search bar. After typing your query, hit enter to filter the results …" at bounding box center [191, 69] width 368 height 16
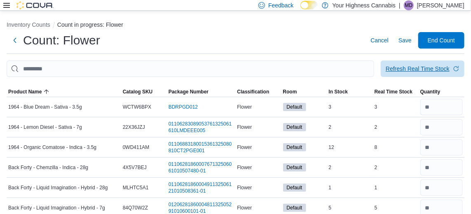
click at [446, 73] on div "Refresh Real Time Stock" at bounding box center [418, 69] width 64 height 8
click at [452, 48] on span "End Count" at bounding box center [442, 40] width 36 height 16
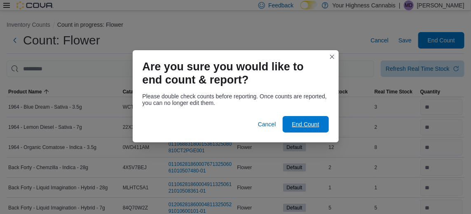
click at [314, 124] on span "End Count" at bounding box center [305, 124] width 27 height 8
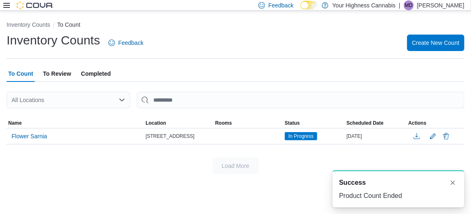
click at [56, 78] on span "To Review" at bounding box center [57, 74] width 28 height 16
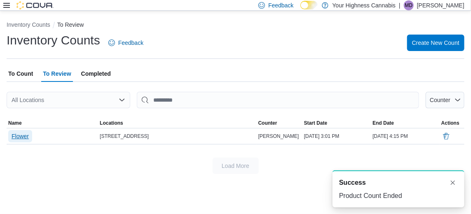
click at [19, 143] on span "Flower" at bounding box center [20, 136] width 17 height 12
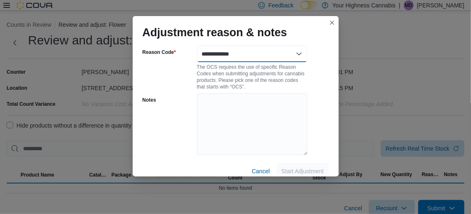
click at [298, 46] on select "**********" at bounding box center [252, 54] width 111 height 16
click at [299, 48] on select "**********" at bounding box center [252, 54] width 111 height 16
click at [301, 48] on select "**********" at bounding box center [252, 54] width 111 height 16
click at [297, 49] on select "**********" at bounding box center [252, 54] width 111 height 16
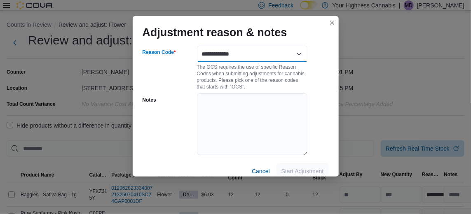
click at [296, 47] on select "**********" at bounding box center [252, 54] width 111 height 16
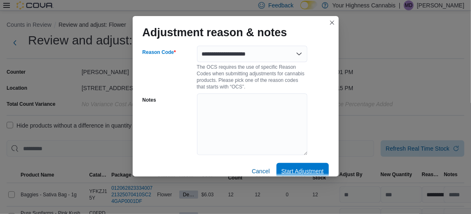
click at [313, 167] on span "Start Adjustment" at bounding box center [303, 171] width 42 height 8
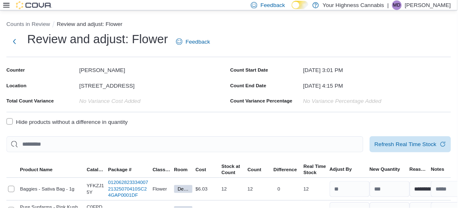
click at [14, 129] on label "Hide products without a difference in quantity" at bounding box center [69, 126] width 125 height 10
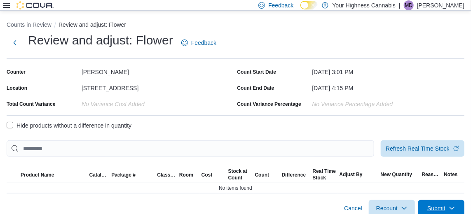
click at [438, 212] on span "Submit" at bounding box center [437, 209] width 18 height 8
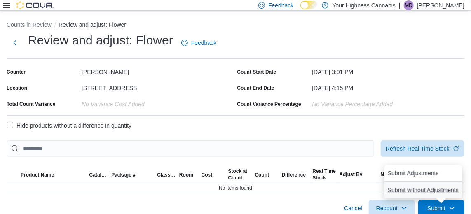
click at [446, 189] on span "Submit without Adjustments" at bounding box center [423, 190] width 71 height 8
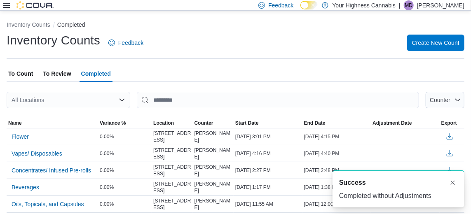
click at [15, 79] on span "To Count" at bounding box center [20, 74] width 25 height 16
